Goal: Transaction & Acquisition: Subscribe to service/newsletter

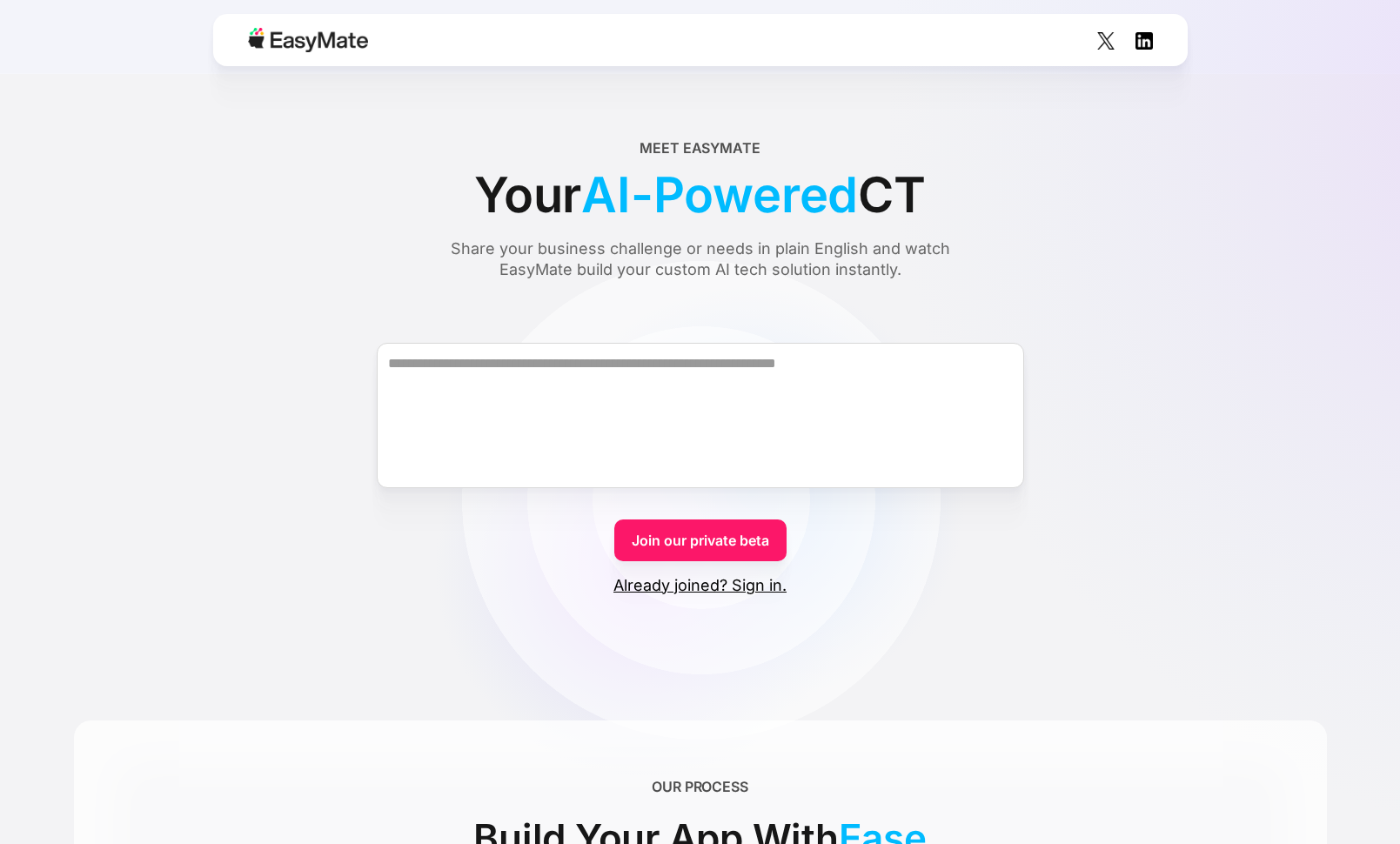
click at [699, 536] on link "Join our private beta" at bounding box center [700, 540] width 172 height 42
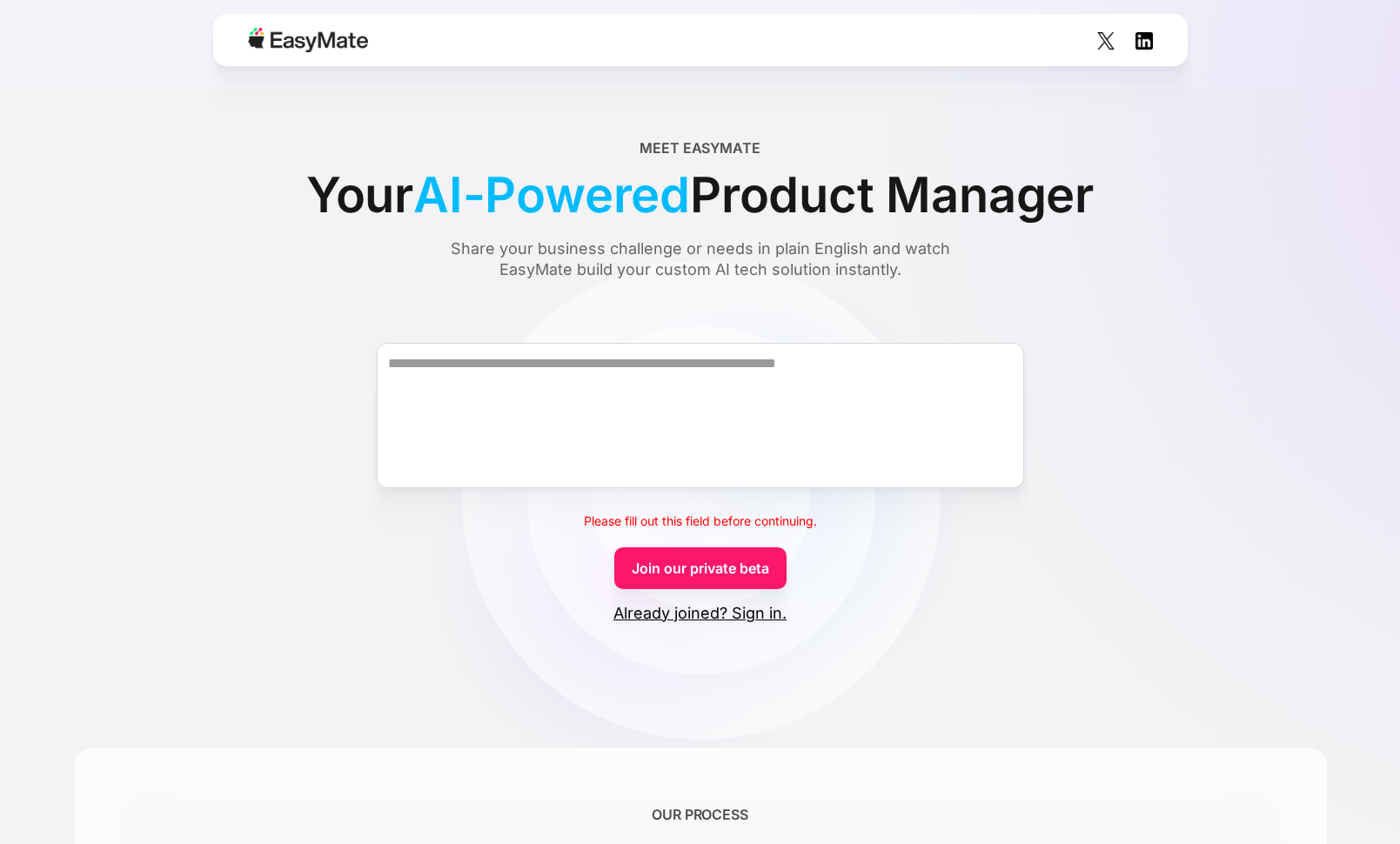
click at [693, 564] on link "Join our private beta" at bounding box center [700, 568] width 172 height 42
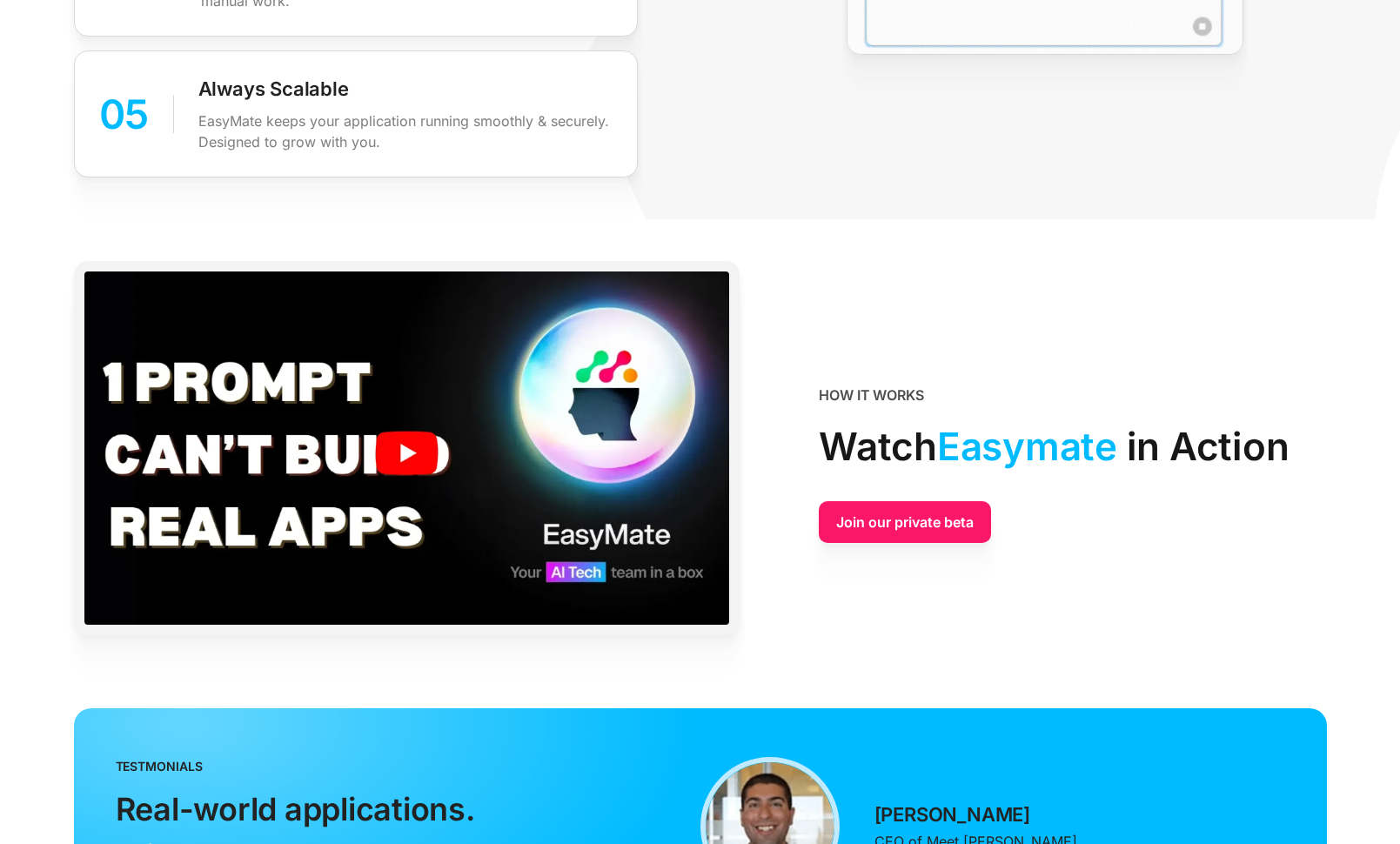
scroll to position [3276, 1]
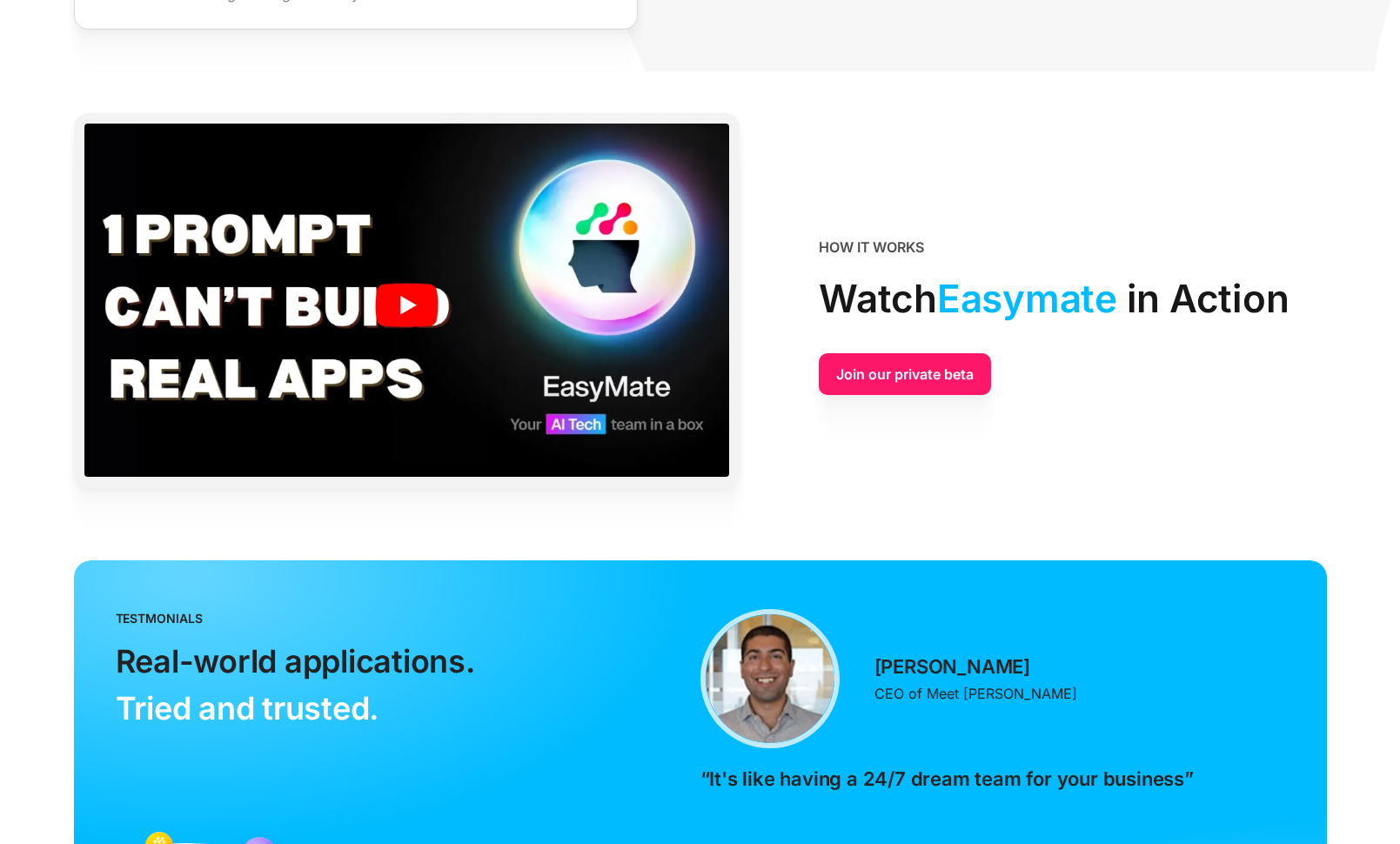
click at [922, 377] on link "Join our private beta" at bounding box center [905, 374] width 172 height 42
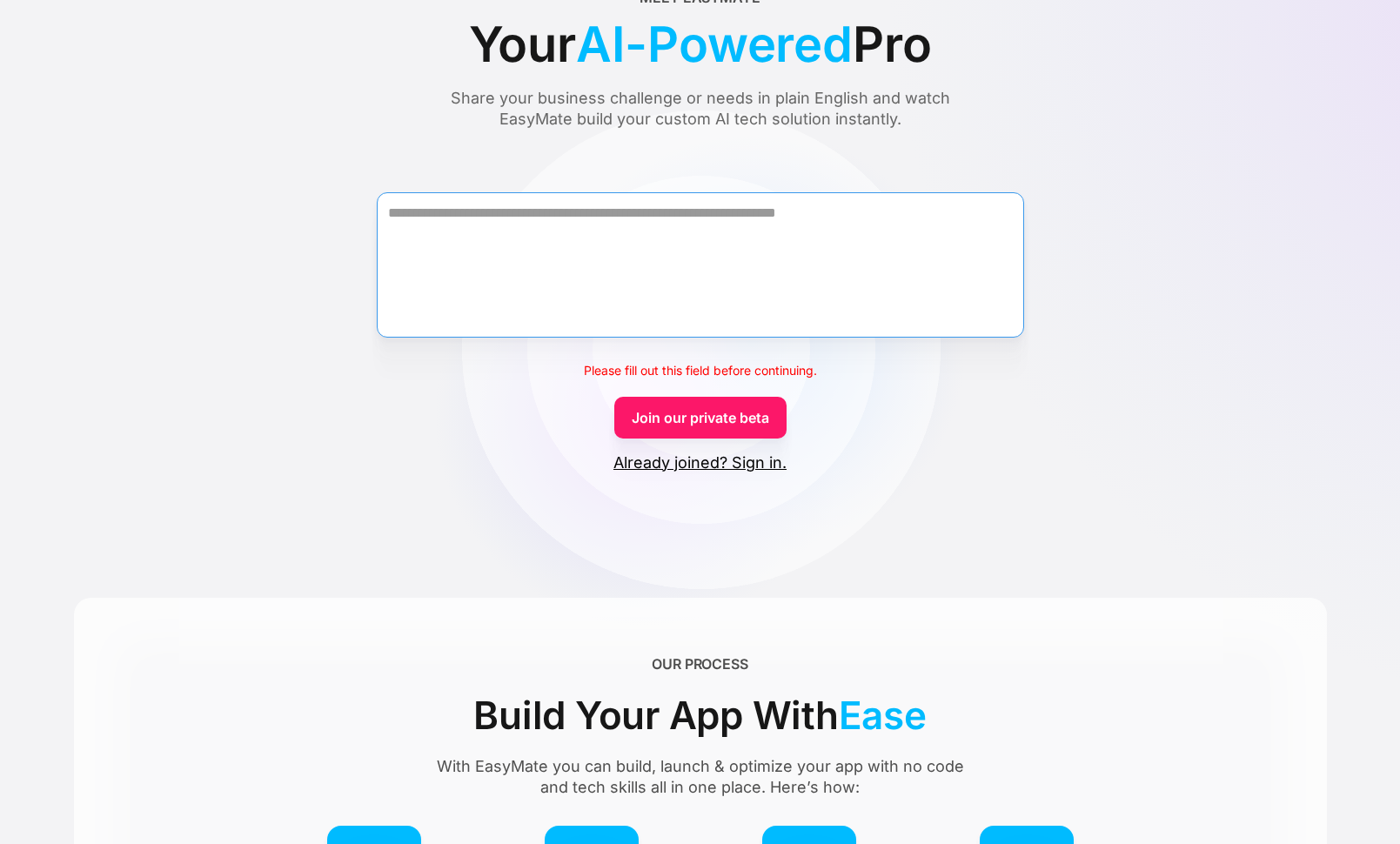
scroll to position [149, 0]
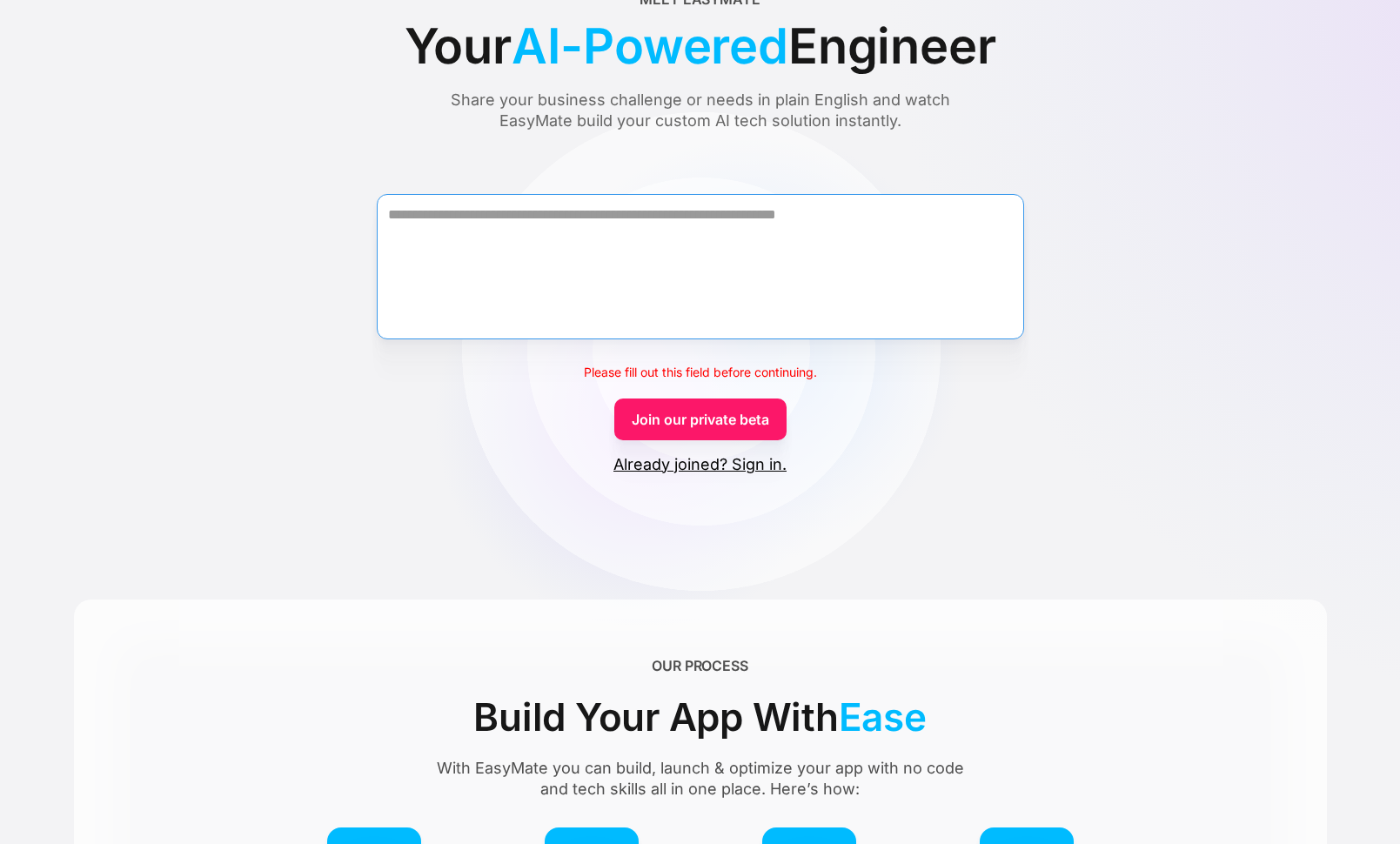
click at [655, 224] on textarea "Form" at bounding box center [700, 266] width 648 height 145
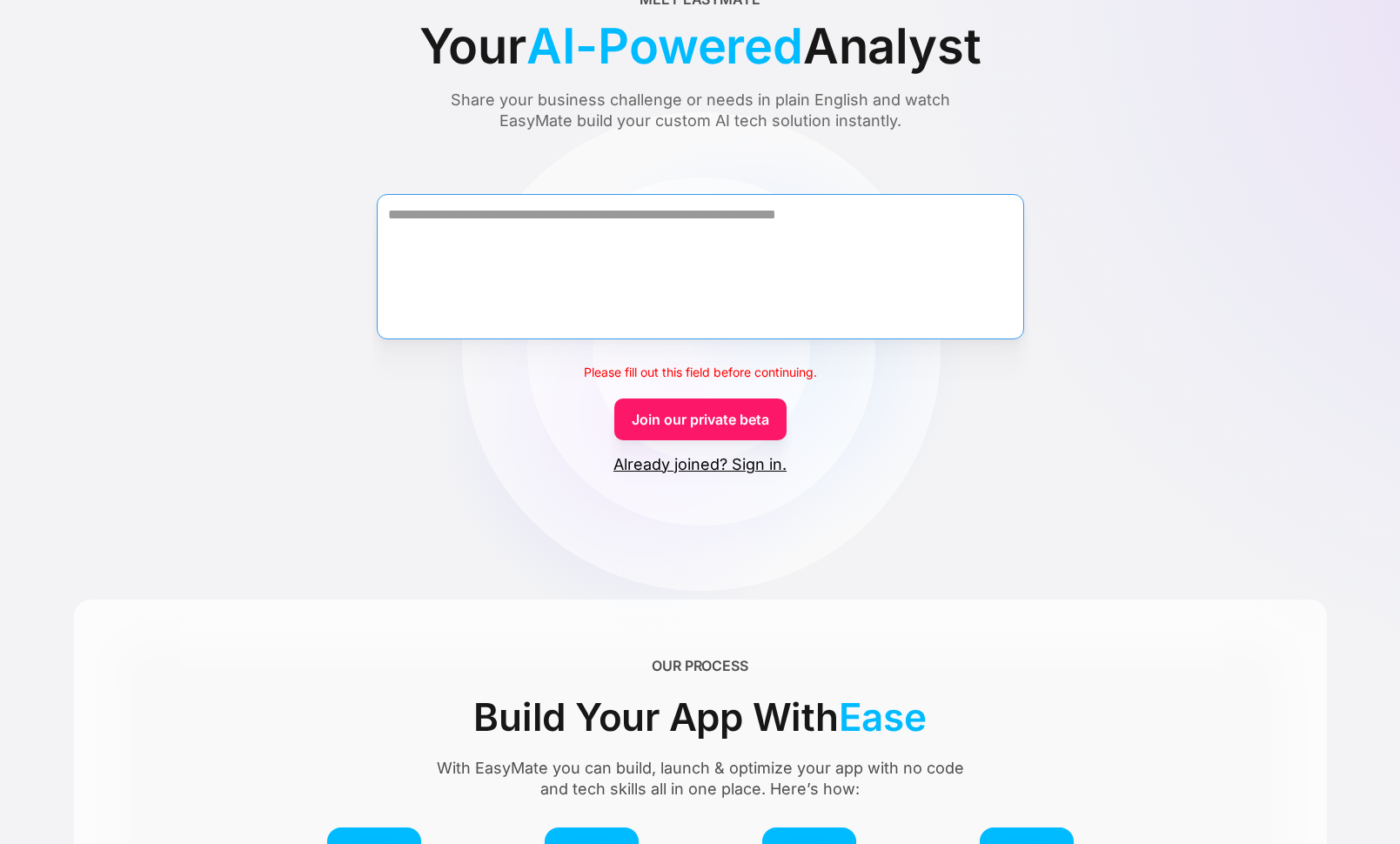
type textarea "*"
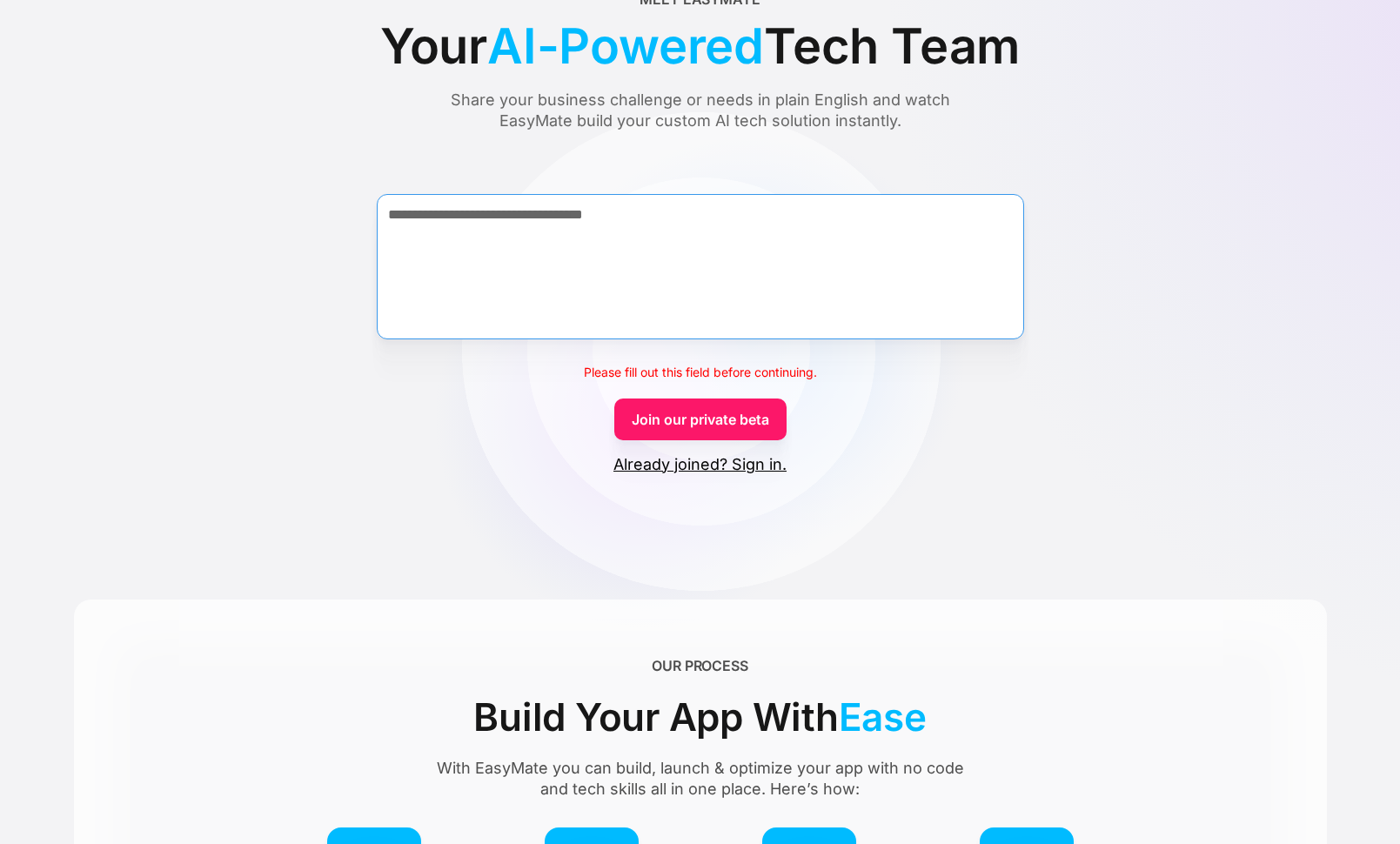
type textarea "**********"
click at [694, 409] on link "Join our private beta" at bounding box center [700, 419] width 172 height 42
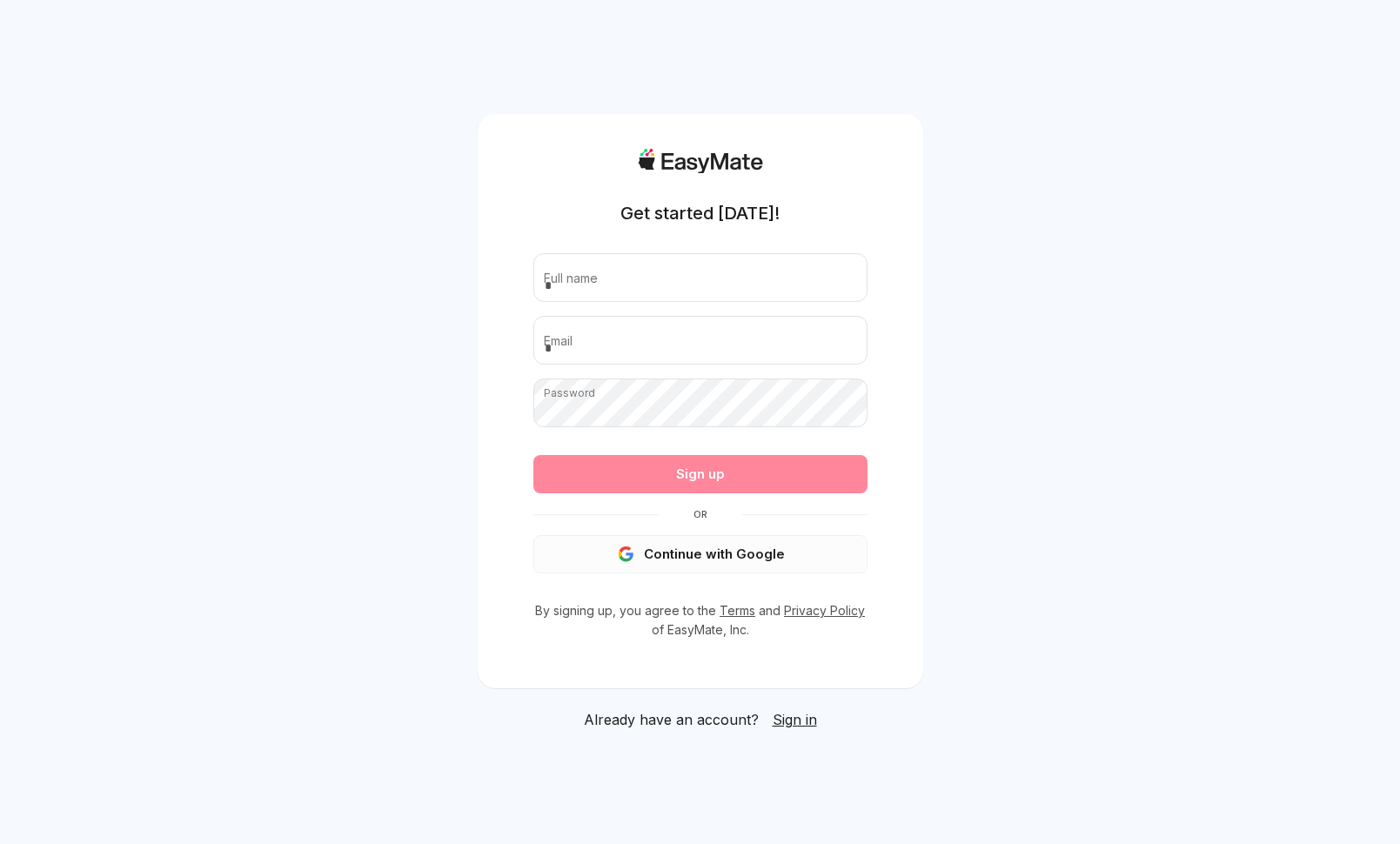
click at [719, 557] on button "Continue with Google" at bounding box center [700, 553] width 334 height 38
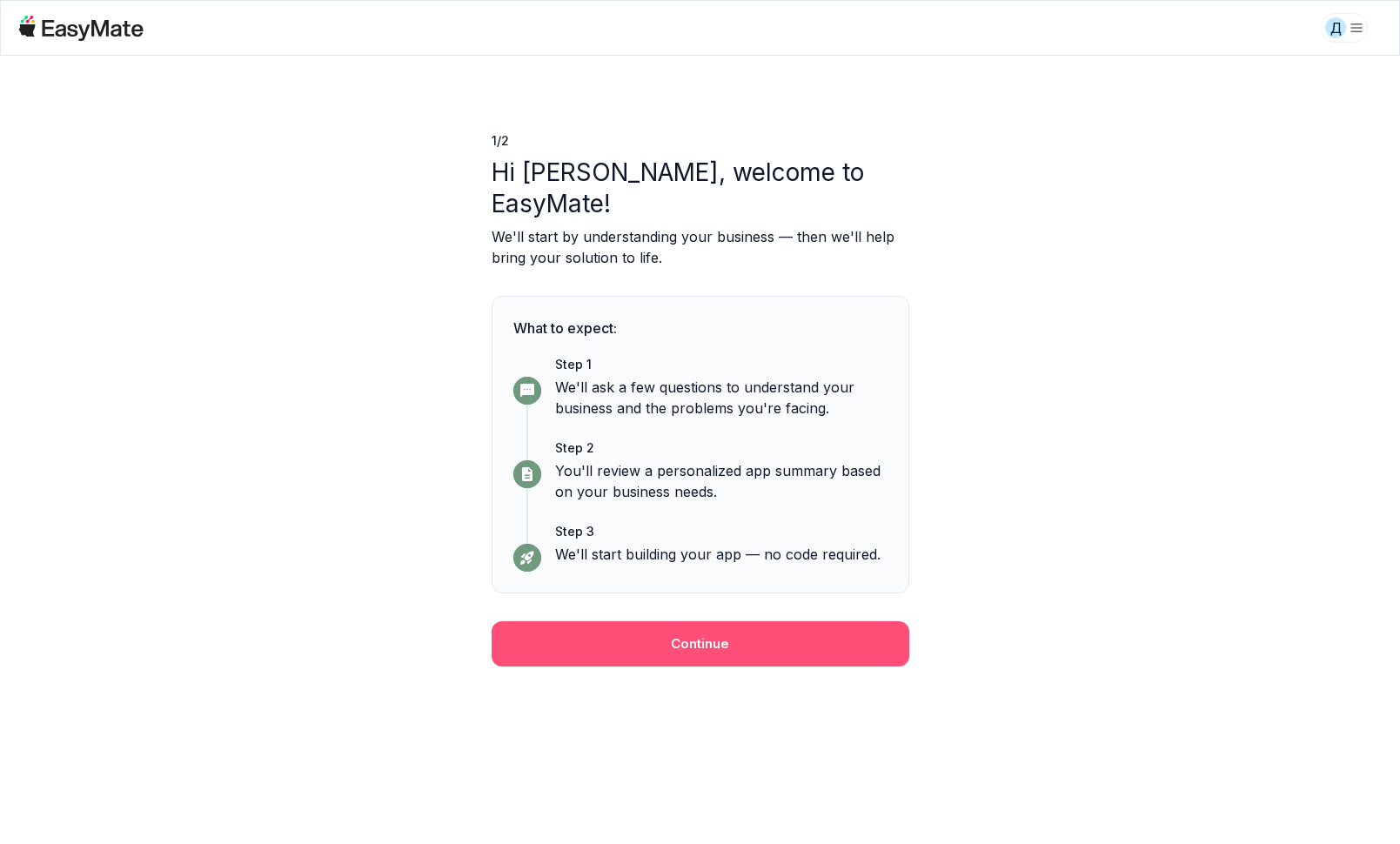
click at [723, 622] on button "Continue" at bounding box center [700, 644] width 418 height 45
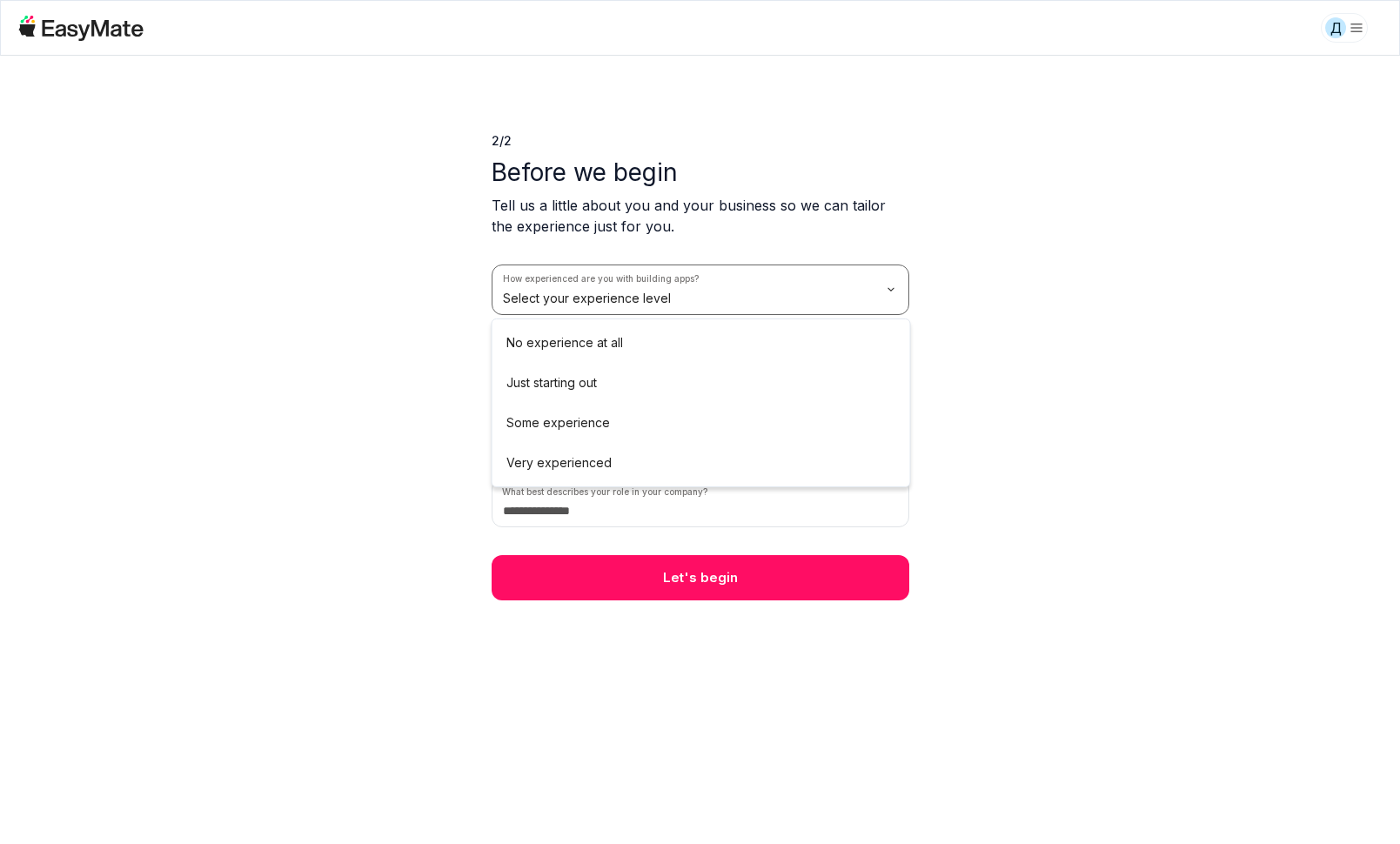
click at [849, 295] on html "Д 2 / 2 Before we begin Tell us a little about you and your business so we can …" at bounding box center [700, 422] width 1400 height 844
click at [725, 293] on html "Д 2 / 2 Before we begin Tell us a little about you and your business so we can …" at bounding box center [700, 422] width 1400 height 844
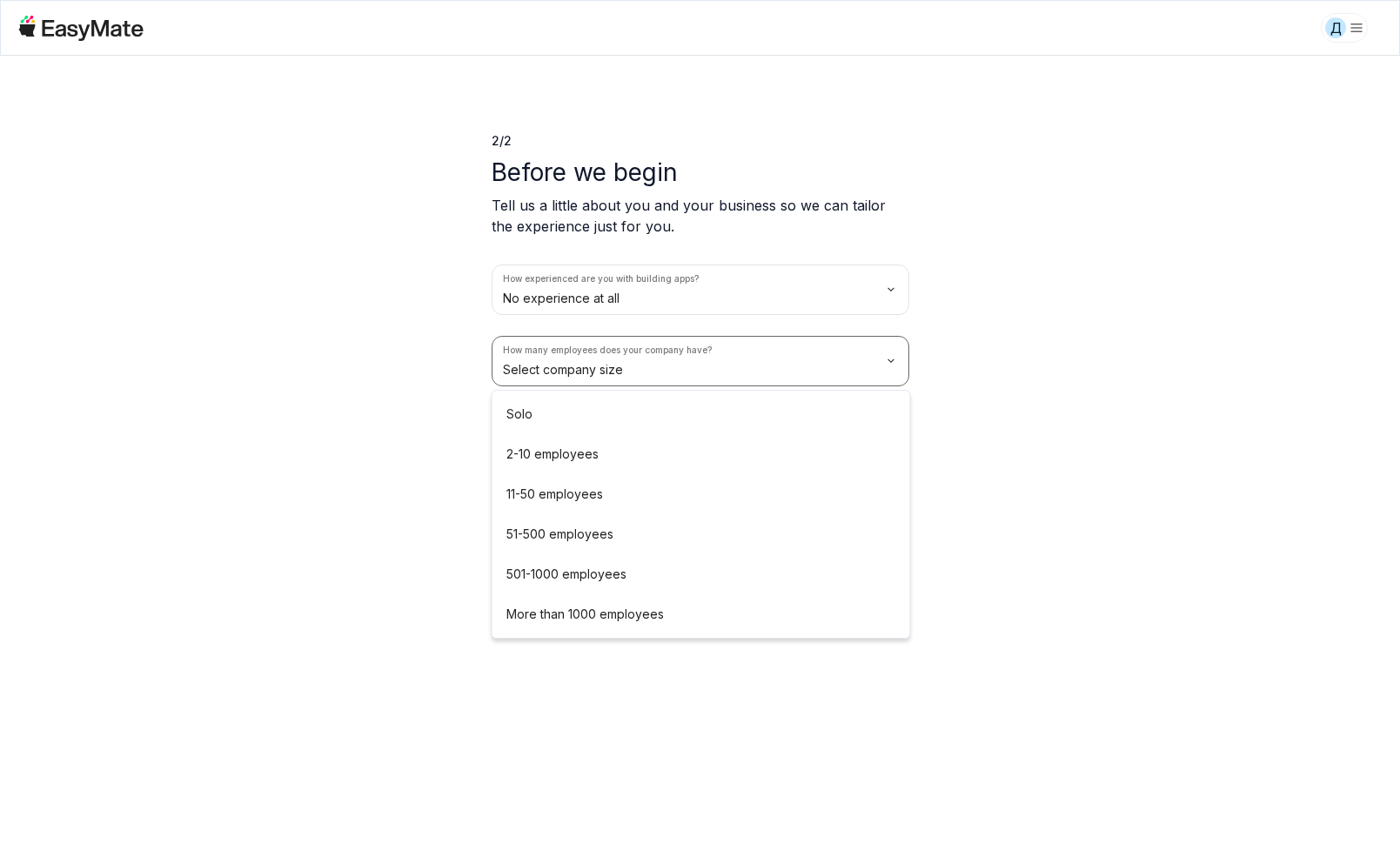
click at [686, 371] on html "Д 2 / 2 Before we begin Tell us a little about you and your business so we can …" at bounding box center [700, 422] width 1400 height 844
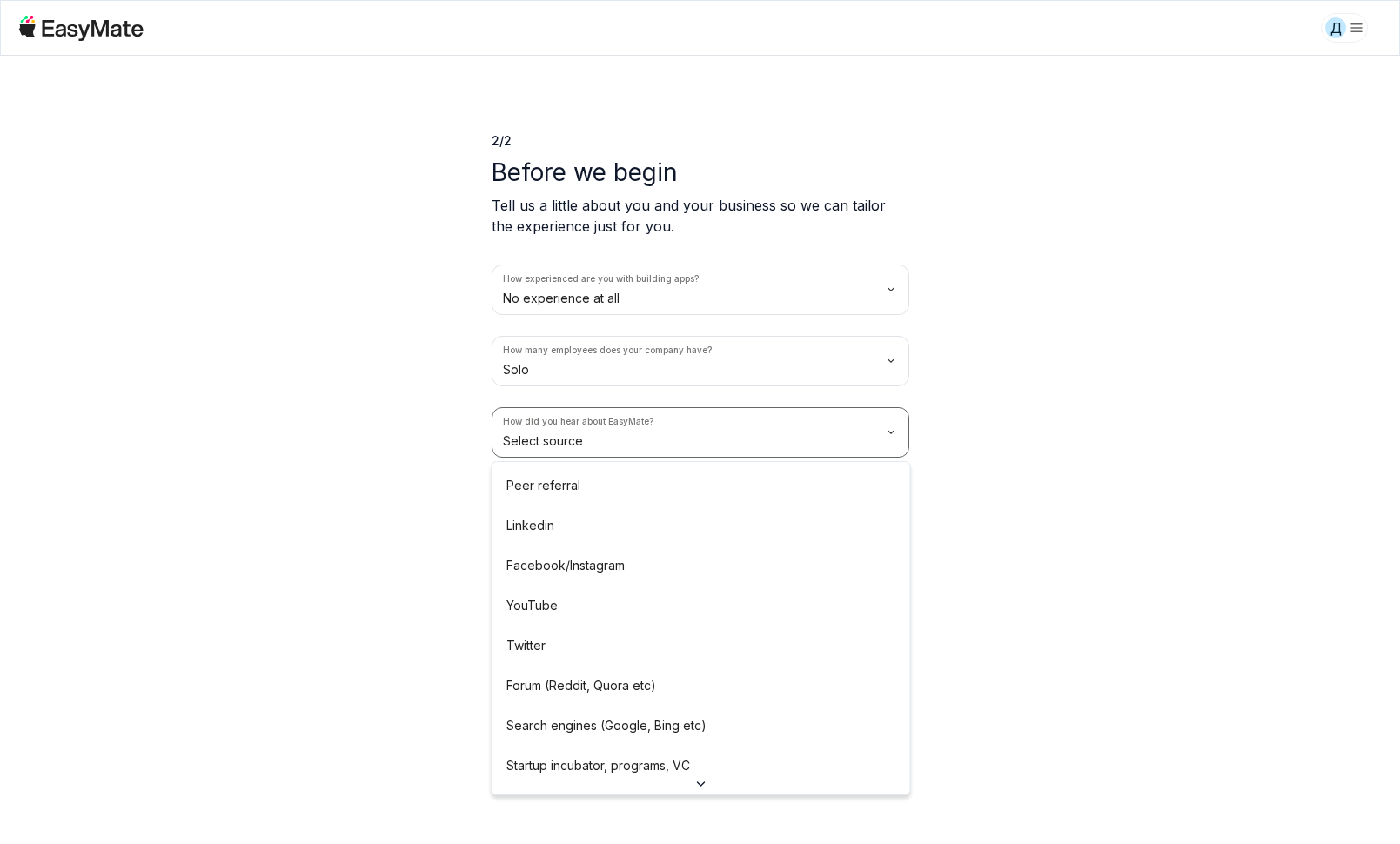
click at [621, 436] on html "Д 2 / 2 Before we begin Tell us a little about you and your business so we can …" at bounding box center [700, 422] width 1400 height 844
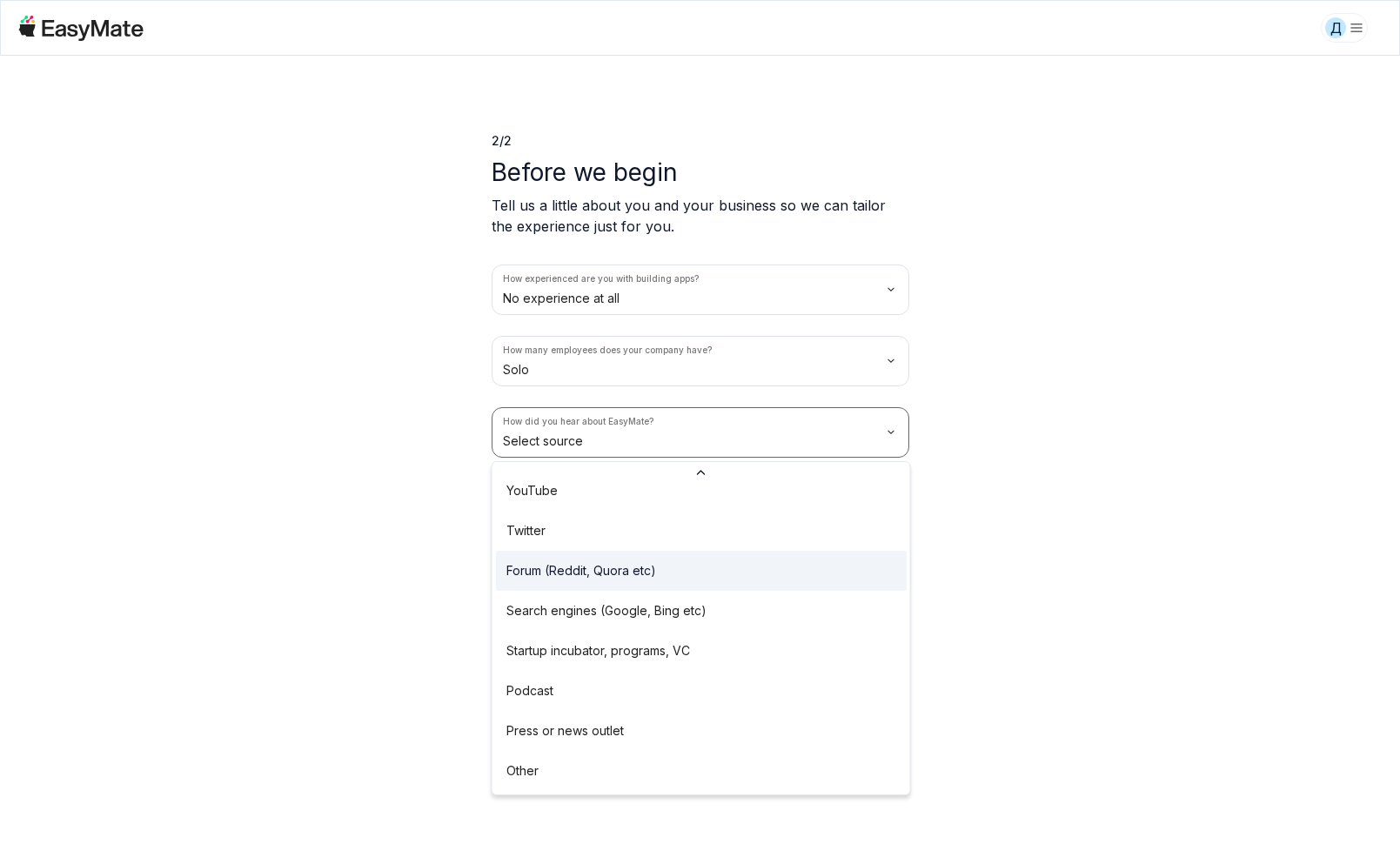
scroll to position [136, 0]
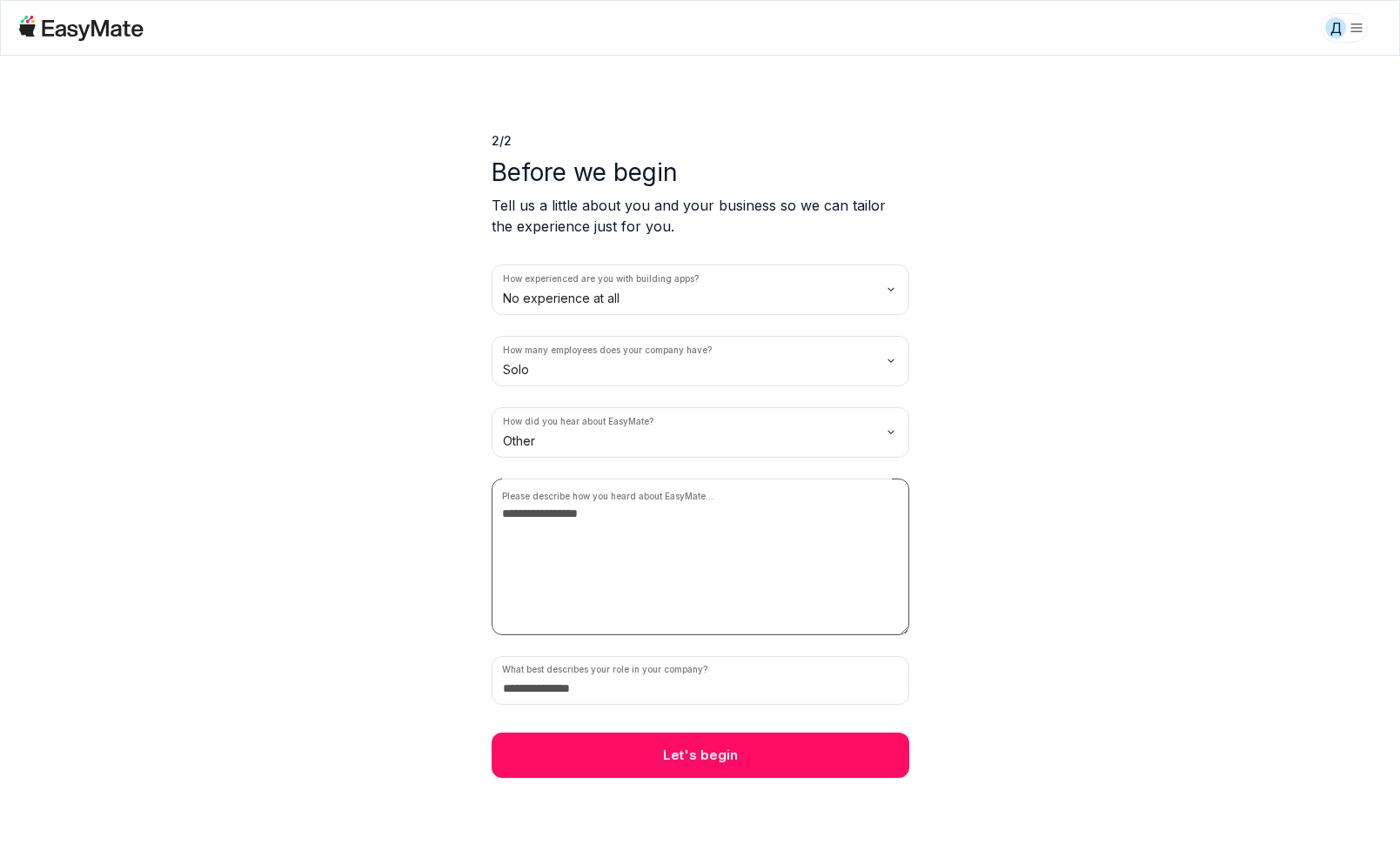
click at [648, 525] on textarea at bounding box center [700, 557] width 418 height 157
type textarea "********"
click at [649, 689] on input at bounding box center [700, 680] width 418 height 49
type input "*"
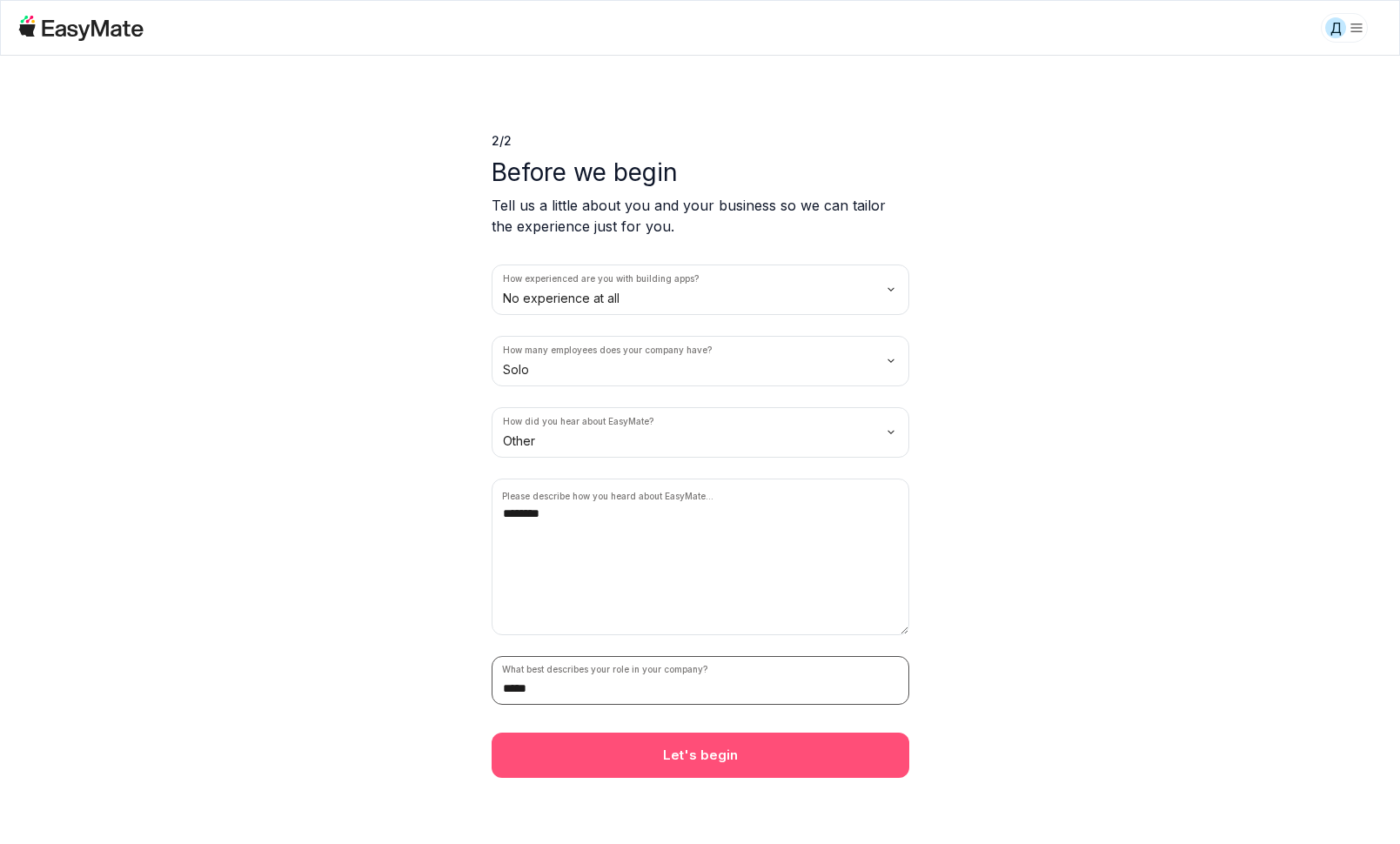
type input "*****"
click at [714, 758] on button "Let's begin" at bounding box center [700, 755] width 418 height 45
